Goal: Task Accomplishment & Management: Manage account settings

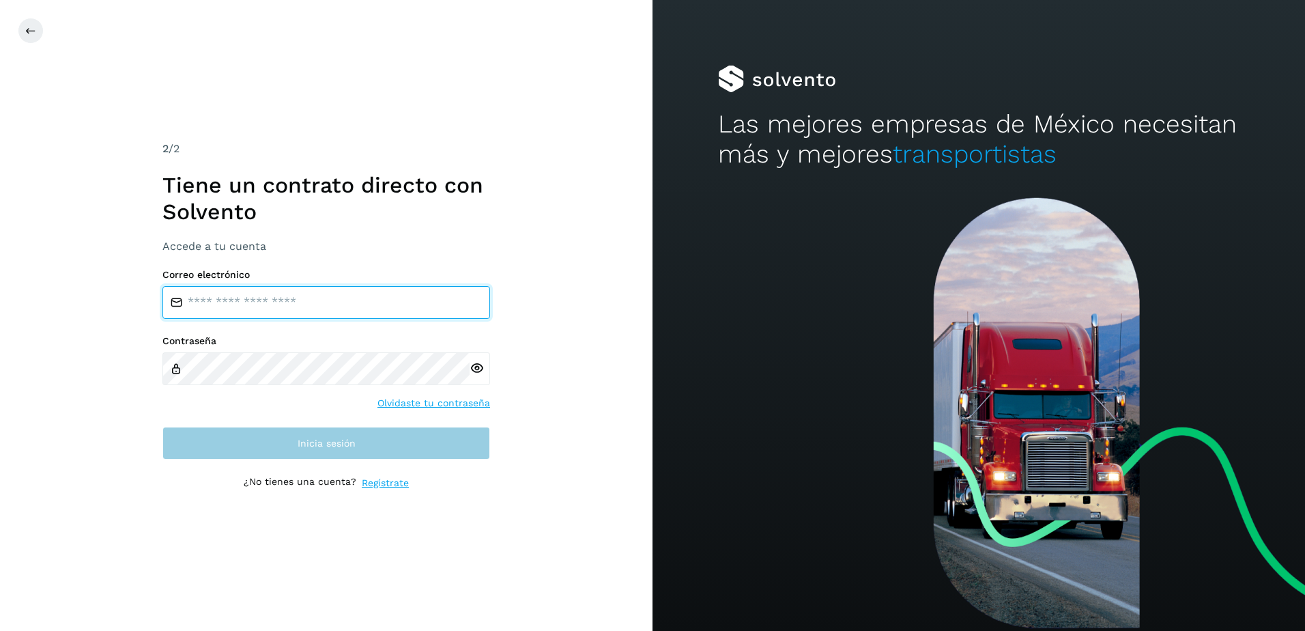
type input "**********"
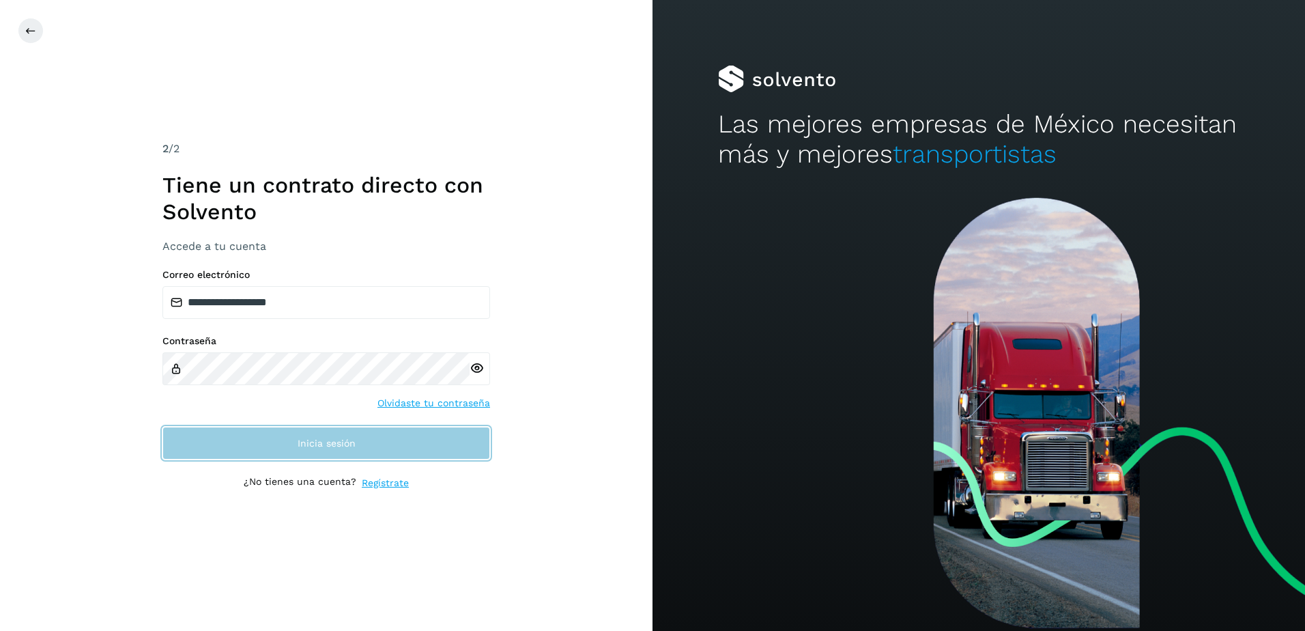
click at [337, 445] on span "Inicia sesión" at bounding box center [327, 443] width 58 height 10
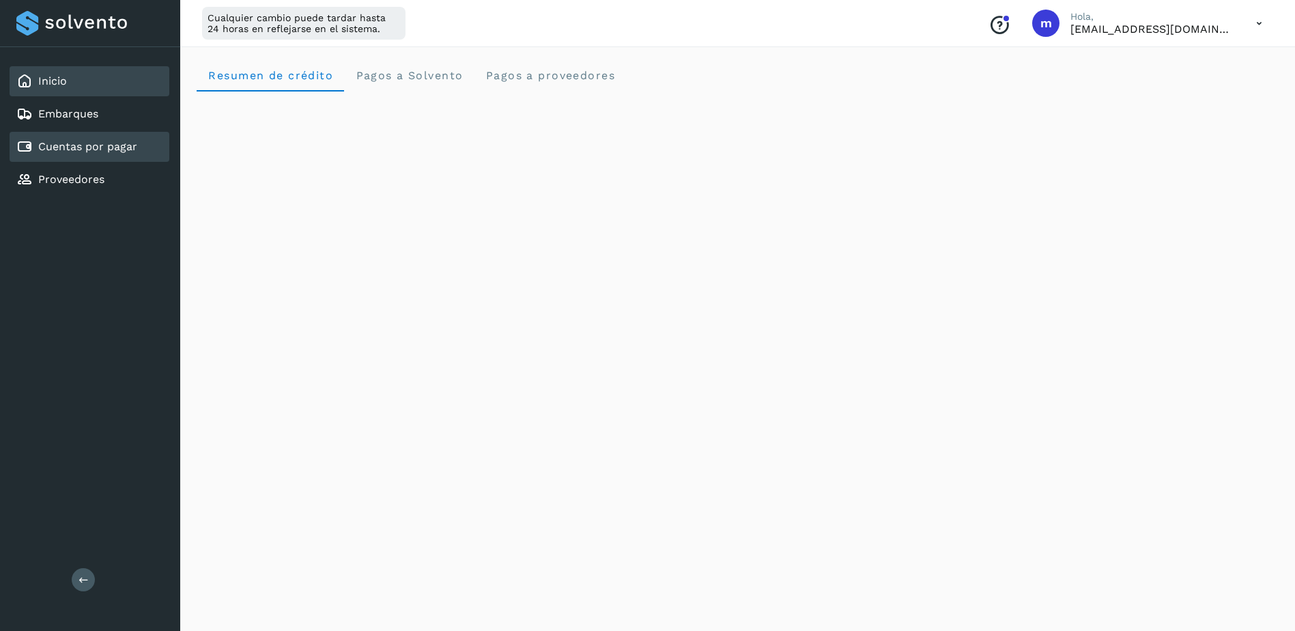
click at [102, 154] on div "Cuentas por pagar" at bounding box center [76, 147] width 121 height 16
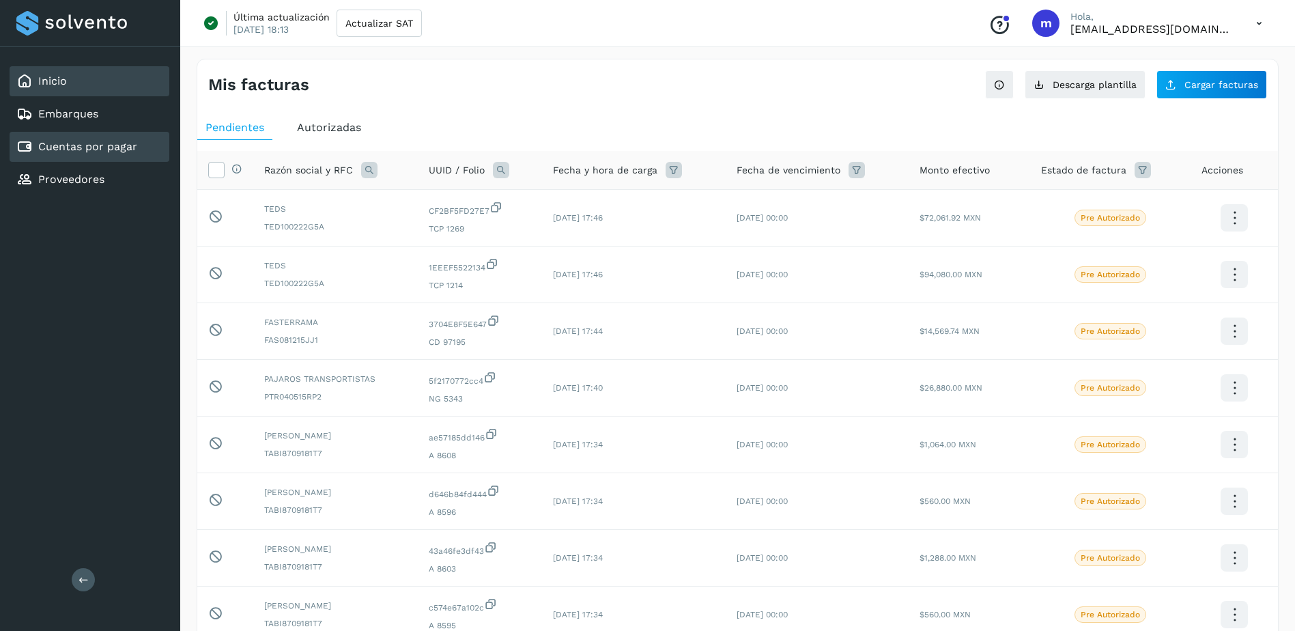
click at [65, 86] on link "Inicio" at bounding box center [52, 80] width 29 height 13
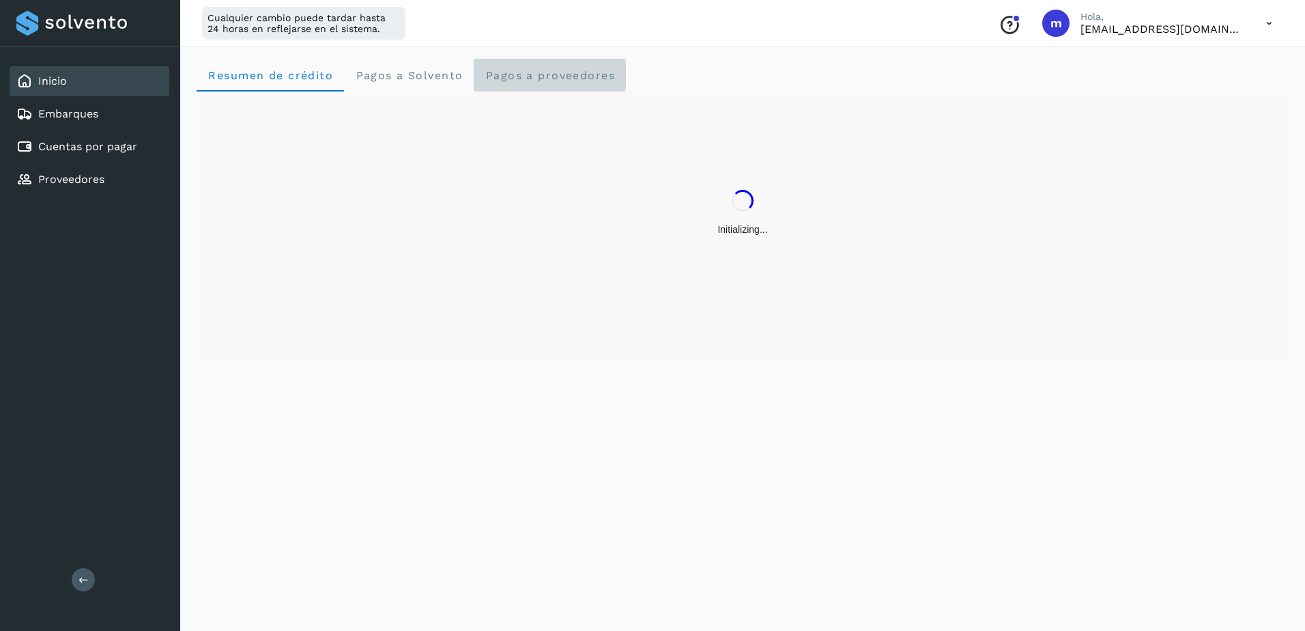
click at [535, 78] on span "Pagos a proveedores" at bounding box center [550, 75] width 130 height 13
click at [383, 76] on span "Pagos a Solvento" at bounding box center [409, 75] width 108 height 13
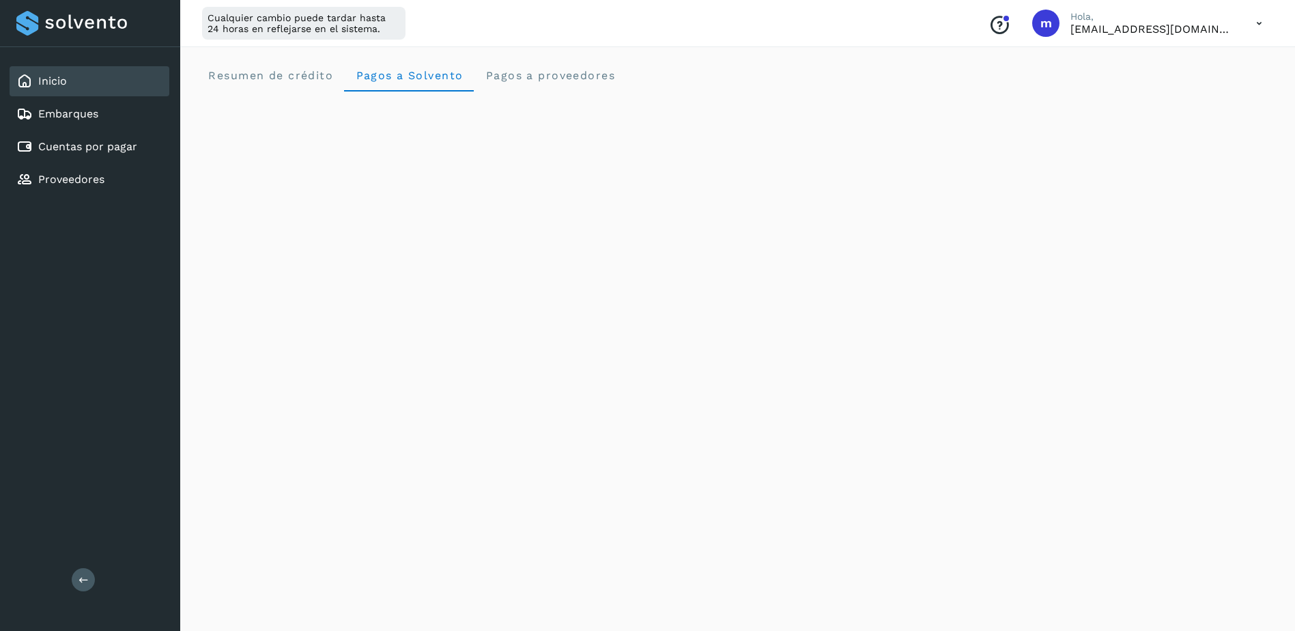
scroll to position [68, 0]
